Goal: Task Accomplishment & Management: Manage account settings

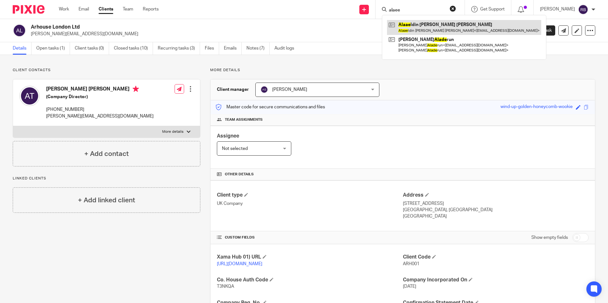
type input "alaee"
click at [427, 23] on link at bounding box center [464, 27] width 154 height 15
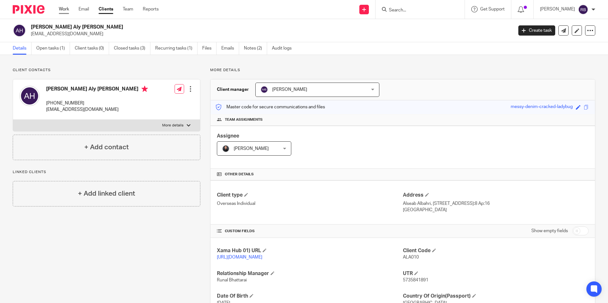
click at [62, 10] on link "Work" at bounding box center [64, 9] width 10 height 6
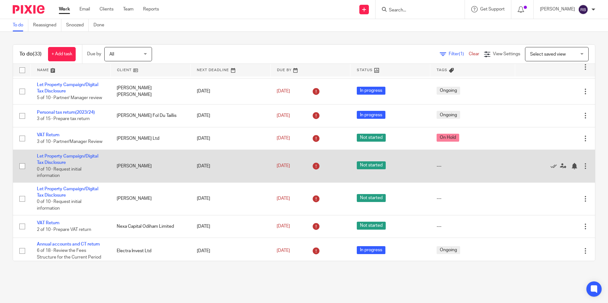
scroll to position [32, 0]
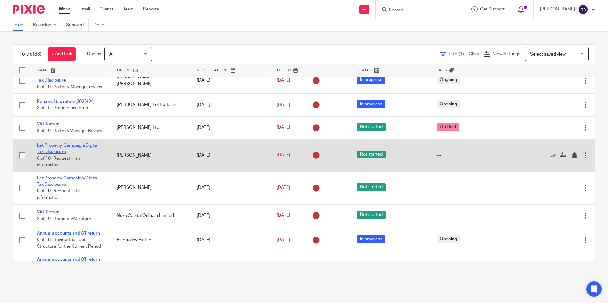
click at [78, 154] on link "Let Property Campaign/Digital Tax Disclosure" at bounding box center [67, 148] width 61 height 11
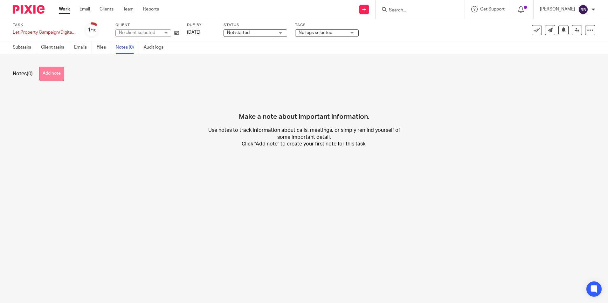
click at [56, 76] on button "Add note" at bounding box center [51, 74] width 25 height 14
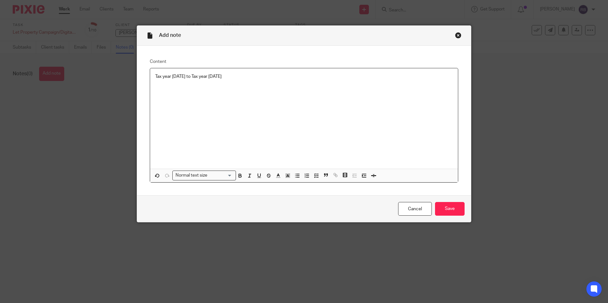
click at [155, 73] on p "Tax year 2007 to Tax year 2017" at bounding box center [303, 76] width 297 height 6
click at [244, 79] on p "Fee for Tax year 2007 to Tax year 2017" at bounding box center [303, 76] width 297 height 6
drag, startPoint x: 163, startPoint y: 81, endPoint x: 153, endPoint y: 80, distance: 10.2
click at [155, 80] on p "£462 (this is 50% of the agreed fee)" at bounding box center [303, 83] width 297 height 6
click at [353, 111] on div "Fee for Tax year 2007 to Tax year 2017: £462 (this is 50% of the agreed fee)" at bounding box center [304, 118] width 308 height 100
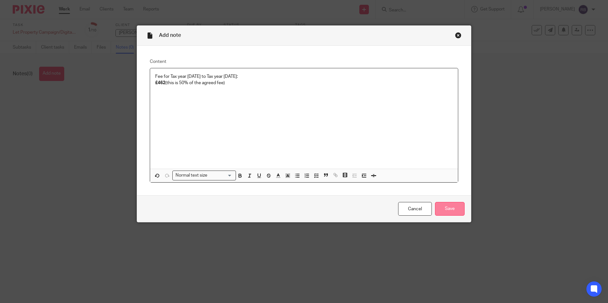
click at [448, 204] on input "Save" at bounding box center [450, 209] width 30 height 14
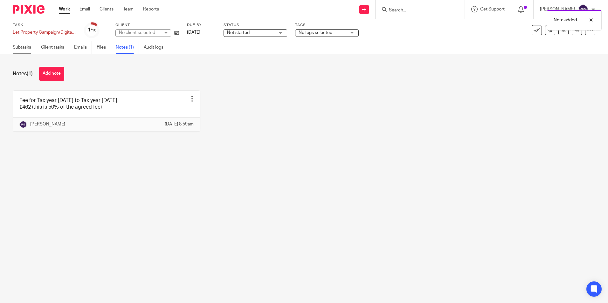
click at [20, 46] on link "Subtasks" at bounding box center [25, 47] width 24 height 12
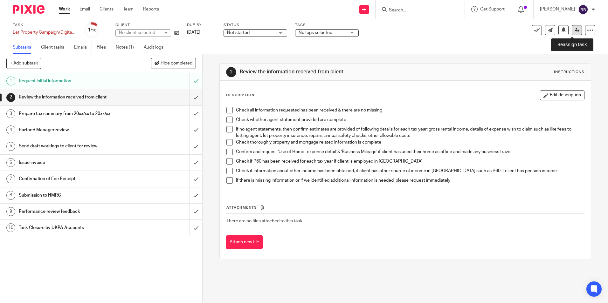
click at [574, 31] on icon at bounding box center [576, 30] width 5 height 5
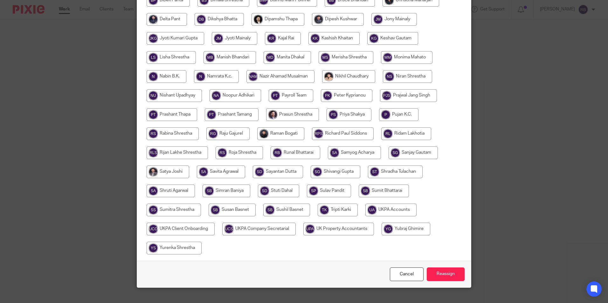
scroll to position [189, 0]
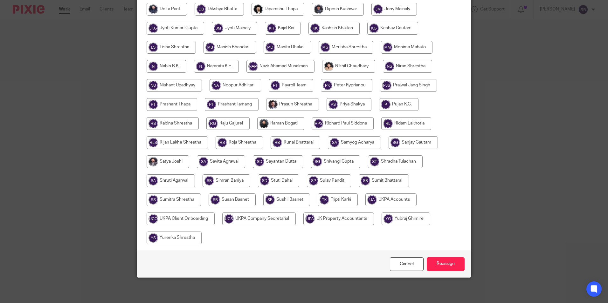
click at [365, 203] on input "radio" at bounding box center [390, 200] width 51 height 13
radio input "true"
click at [436, 269] on input "Reassign" at bounding box center [445, 264] width 38 height 14
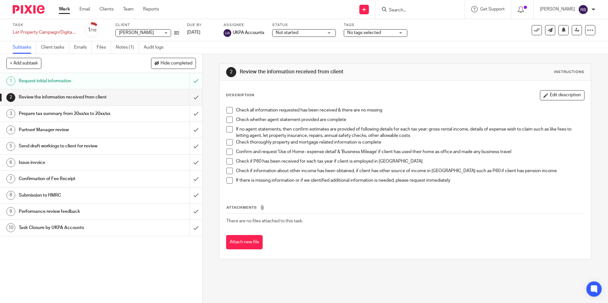
click at [61, 12] on link "Work" at bounding box center [64, 9] width 11 height 6
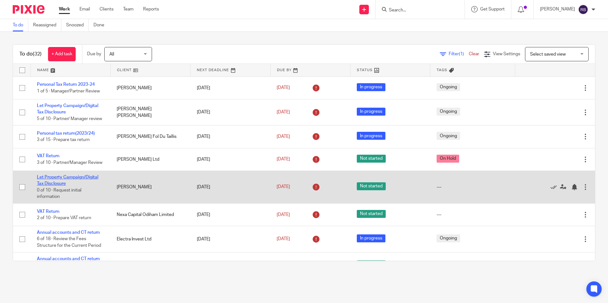
click at [87, 186] on link "Let Property Campaign/Digital Tax Disclosure" at bounding box center [67, 180] width 61 height 11
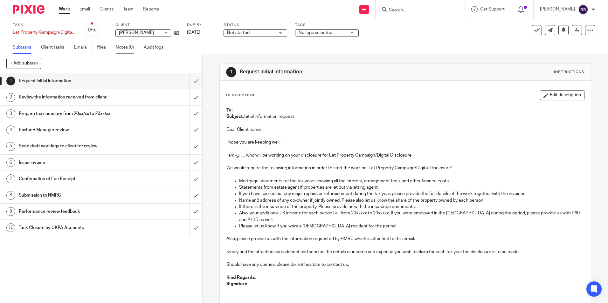
drag, startPoint x: 133, startPoint y: 51, endPoint x: 138, endPoint y: 51, distance: 4.8
click at [133, 51] on link "Notes (0)" at bounding box center [127, 47] width 23 height 12
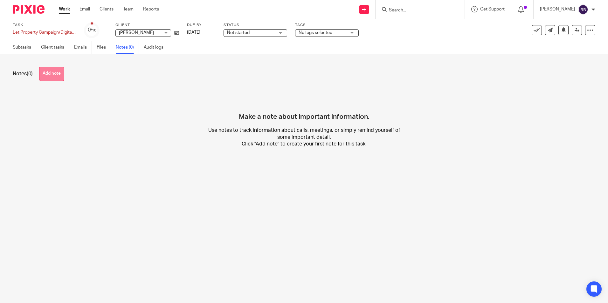
click at [50, 78] on button "Add note" at bounding box center [51, 74] width 25 height 14
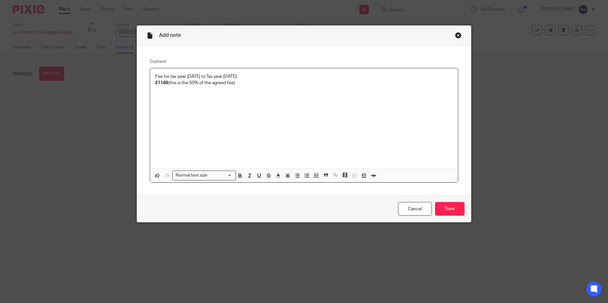
click at [235, 117] on div "Fee for tax year [DATE] to Tax year [DATE]: £1140 (this is the 50% of the agree…" at bounding box center [304, 118] width 308 height 100
click at [442, 213] on input "Save" at bounding box center [450, 209] width 30 height 14
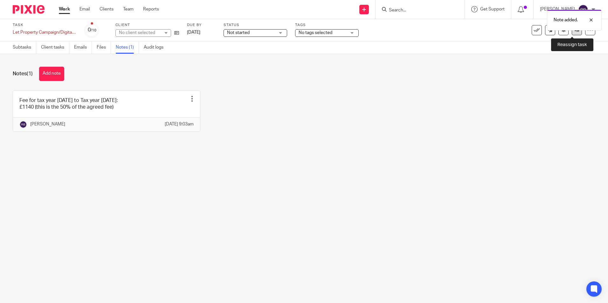
click at [575, 32] on link at bounding box center [576, 30] width 10 height 10
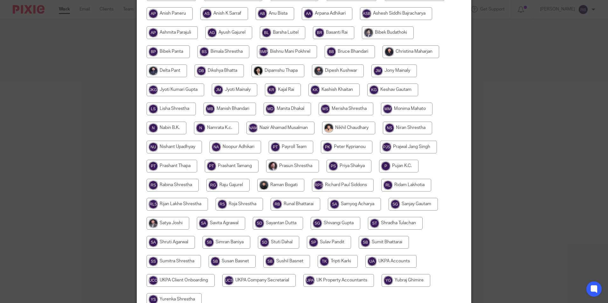
scroll to position [189, 0]
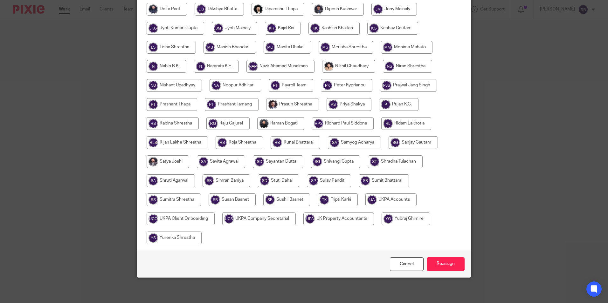
click at [379, 204] on input "radio" at bounding box center [390, 200] width 51 height 13
radio input "true"
click at [454, 269] on input "Reassign" at bounding box center [445, 264] width 38 height 14
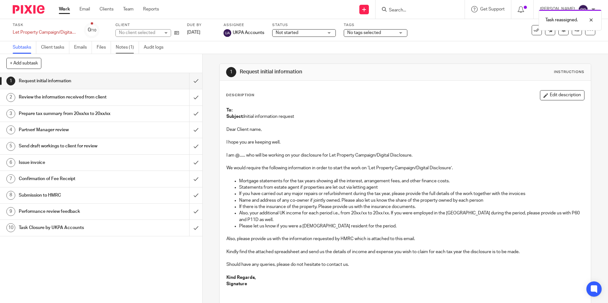
click at [124, 44] on link "Notes (1)" at bounding box center [127, 47] width 23 height 12
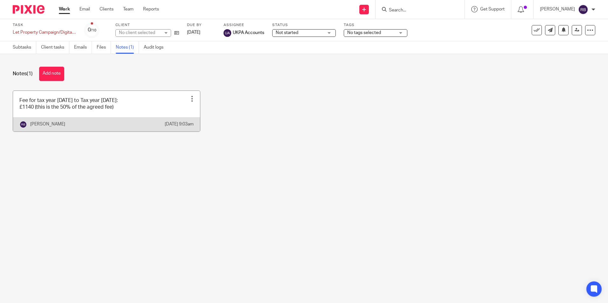
click at [192, 96] on div "Edit note Delete note" at bounding box center [192, 99] width 10 height 10
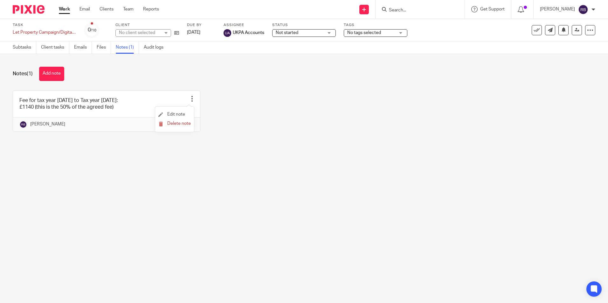
click at [178, 110] on li "Edit note" at bounding box center [174, 115] width 32 height 10
click at [176, 113] on span "Edit note" at bounding box center [176, 114] width 18 height 4
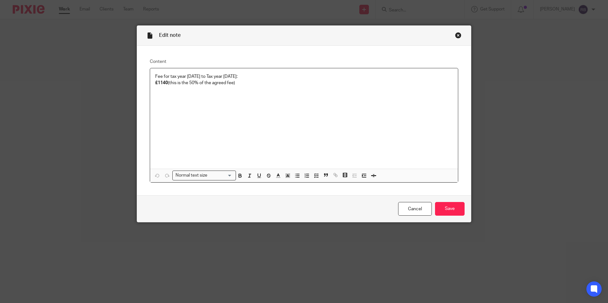
click at [185, 82] on p "£1140 (this is the 50% of the agreed fee)" at bounding box center [303, 83] width 297 height 6
click at [188, 83] on p "£1140 (this is the 50% of the agreed fee)" at bounding box center [303, 83] width 297 height 6
click at [440, 208] on input "Save" at bounding box center [450, 209] width 30 height 14
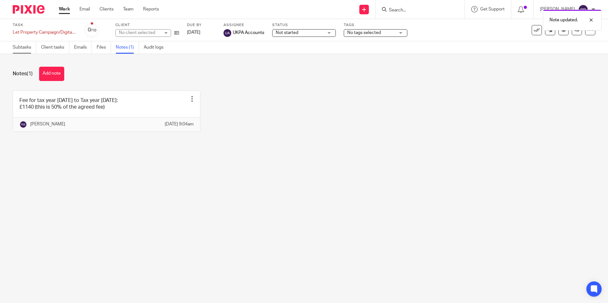
click at [30, 46] on link "Subtasks" at bounding box center [25, 47] width 24 height 12
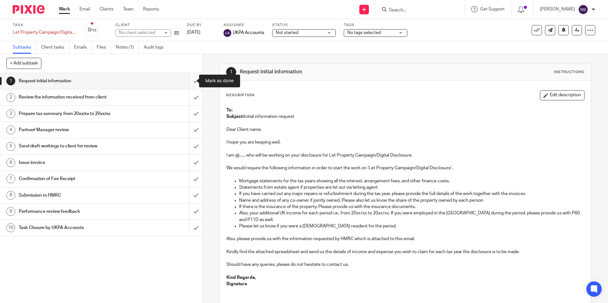
click at [190, 80] on input "submit" at bounding box center [101, 81] width 202 height 16
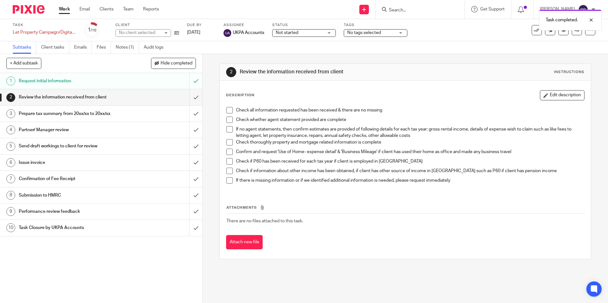
click at [59, 9] on link "Work" at bounding box center [64, 9] width 11 height 6
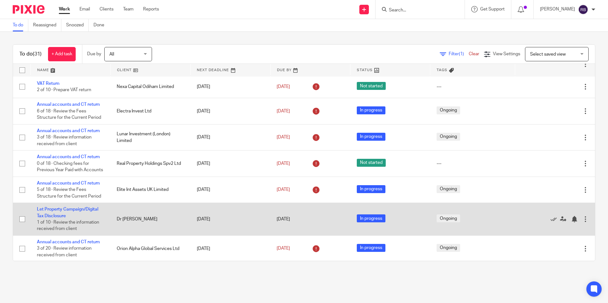
scroll to position [127, 0]
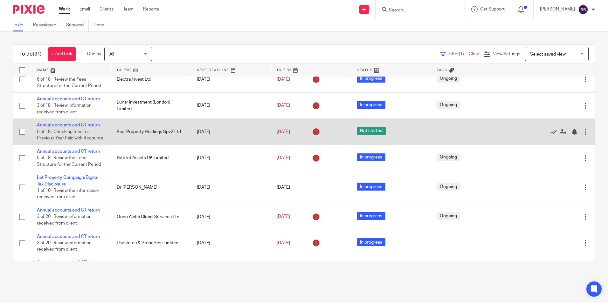
click at [70, 127] on link "Annual accounts and CT return" at bounding box center [68, 125] width 63 height 4
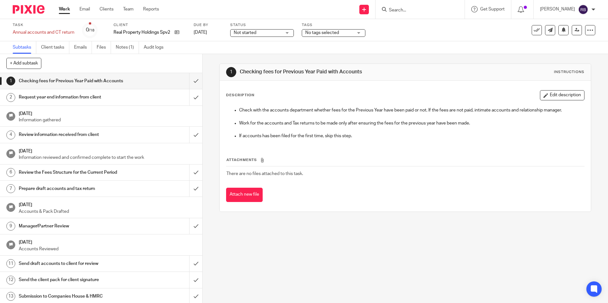
click at [351, 35] on span "No tags selected" at bounding box center [329, 33] width 48 height 7
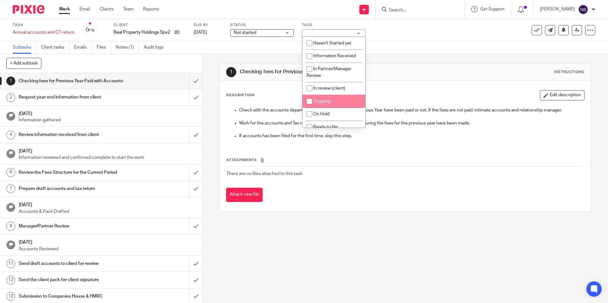
click at [327, 105] on li "Ongoing" at bounding box center [333, 101] width 63 height 13
checkbox input "true"
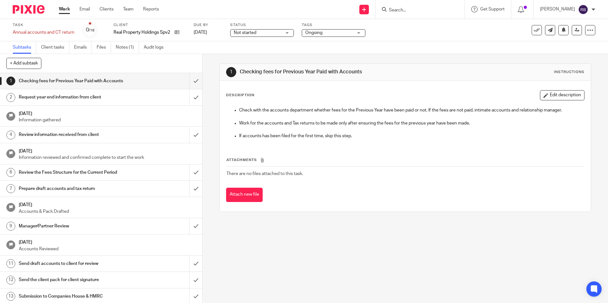
click at [190, 53] on div "Subtasks Client tasks Emails Files Notes (1) Audit logs" at bounding box center [304, 47] width 608 height 13
click at [252, 33] on span "Not started" at bounding box center [245, 33] width 23 height 4
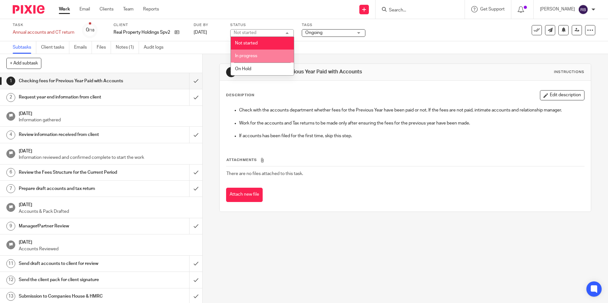
click at [249, 54] on span "In progress" at bounding box center [246, 56] width 22 height 4
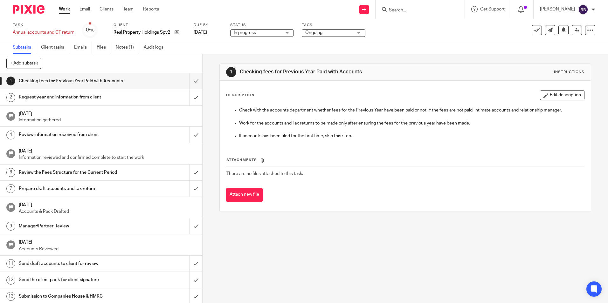
click at [241, 44] on div "Subtasks Client tasks Emails Files Notes (1) Audit logs" at bounding box center [304, 47] width 608 height 13
click at [65, 12] on link "Work" at bounding box center [64, 9] width 11 height 6
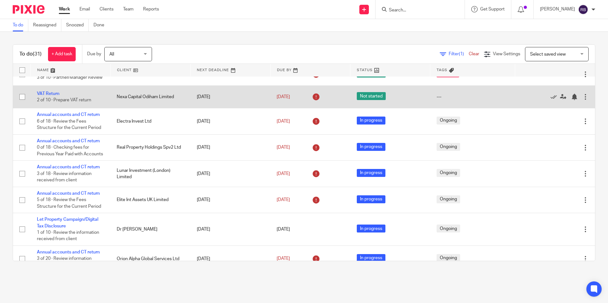
scroll to position [95, 0]
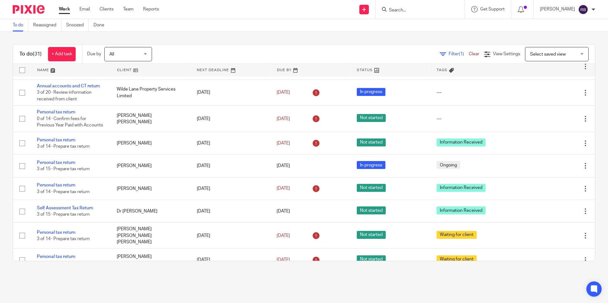
scroll to position [402, 0]
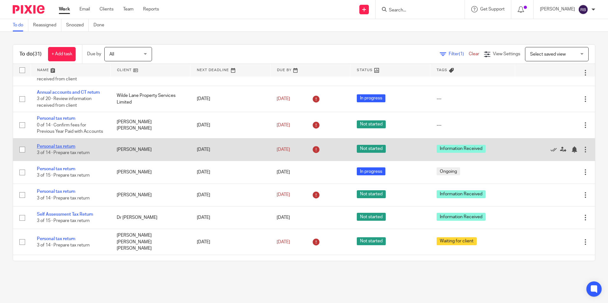
click at [50, 149] on link "Personal tax return" at bounding box center [56, 146] width 38 height 4
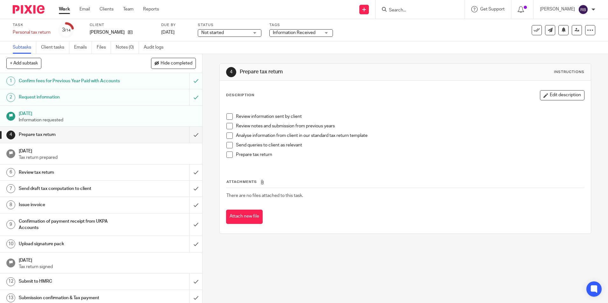
click at [282, 32] on span "Information Received" at bounding box center [294, 33] width 43 height 4
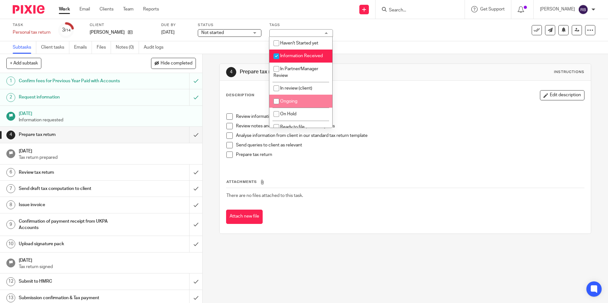
click at [295, 101] on span "Ongoing" at bounding box center [288, 101] width 17 height 4
checkbox input "true"
click at [286, 56] on span "Information Received" at bounding box center [301, 56] width 43 height 4
checkbox input "false"
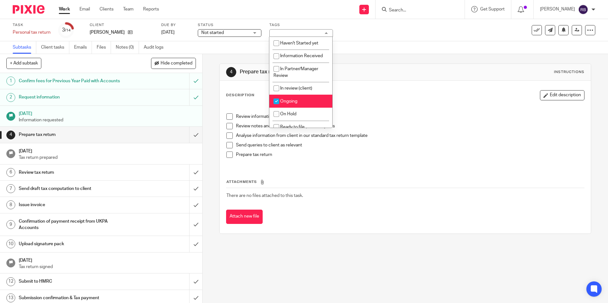
click at [233, 30] on span "Not started" at bounding box center [225, 33] width 48 height 7
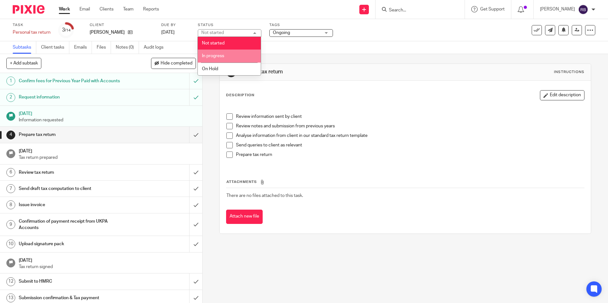
click at [234, 60] on li "In progress" at bounding box center [229, 56] width 63 height 13
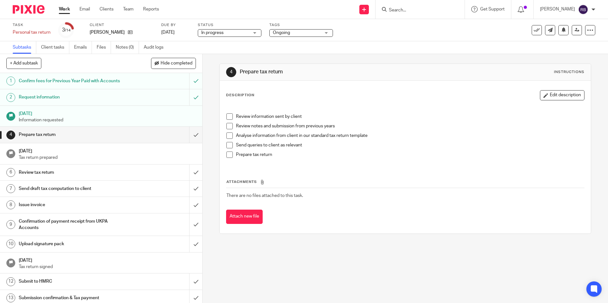
click at [65, 10] on link "Work" at bounding box center [64, 9] width 11 height 6
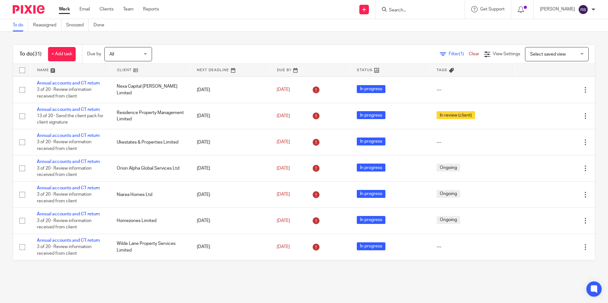
scroll to position [350, 0]
